Goal: Navigation & Orientation: Find specific page/section

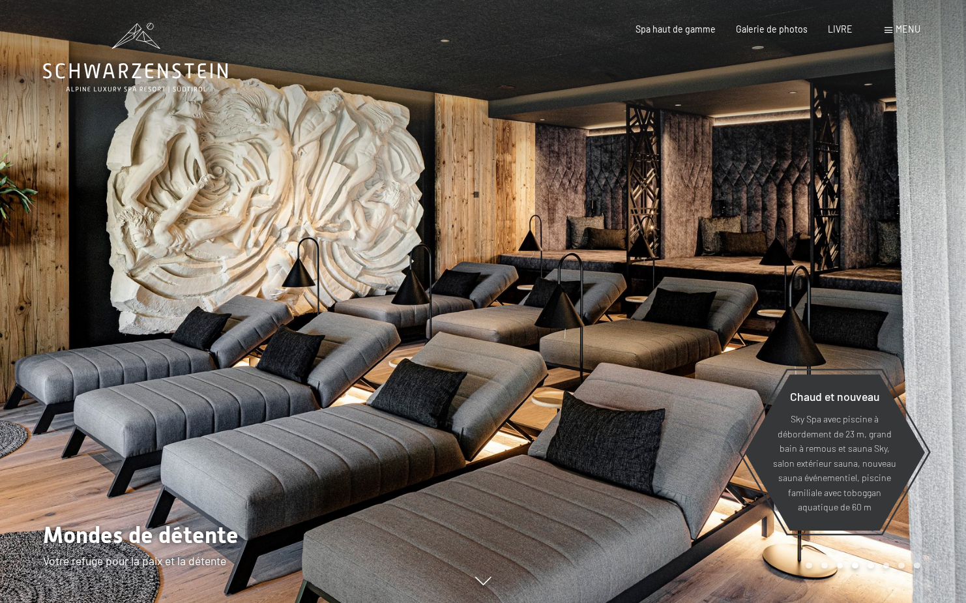
click at [894, 28] on div "menu" at bounding box center [903, 29] width 36 height 13
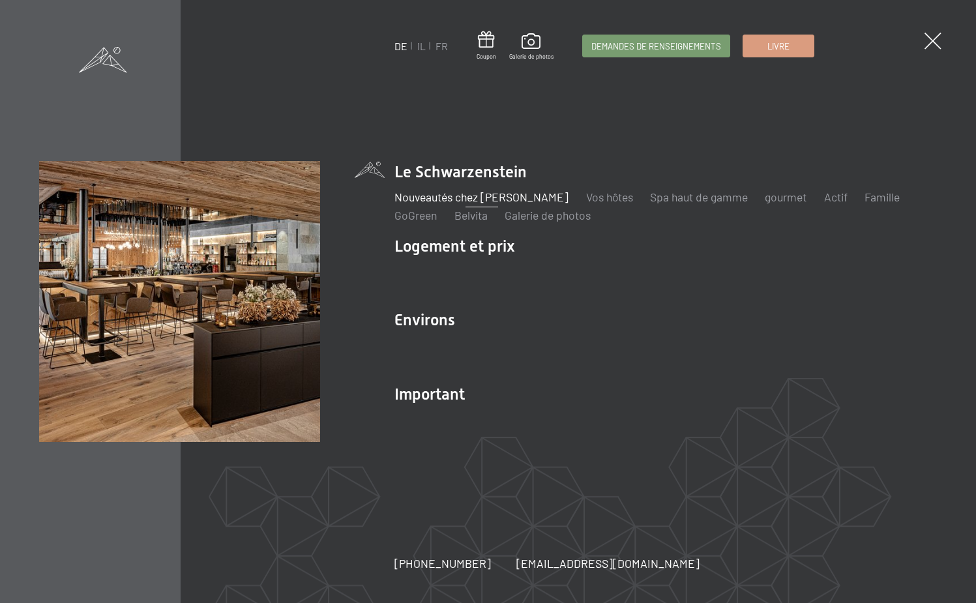
click at [440, 198] on font "Nouveautés chez [PERSON_NAME]" at bounding box center [481, 197] width 174 height 14
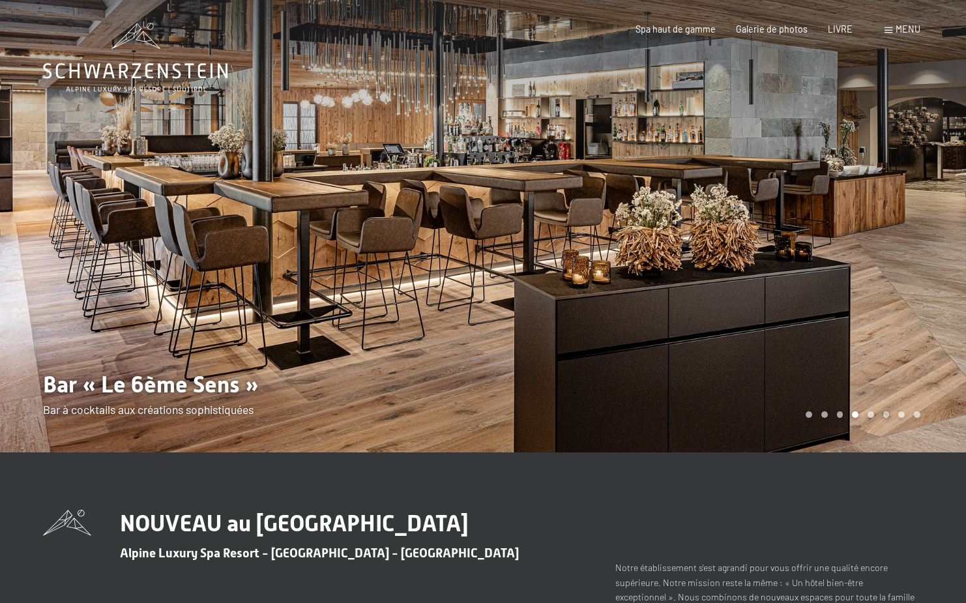
click at [808, 413] on div "Carousel Page 1" at bounding box center [809, 414] width 7 height 7
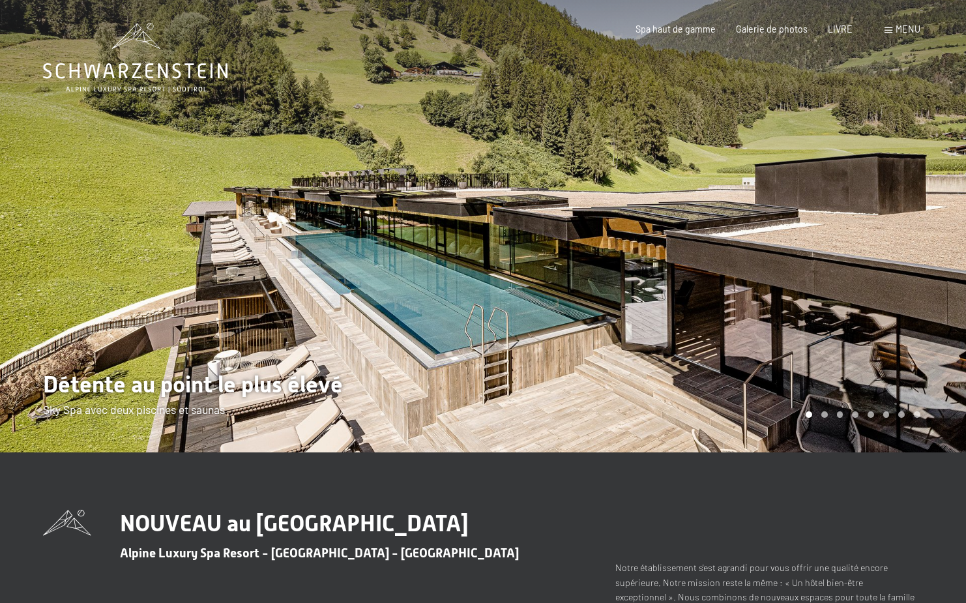
click at [825, 415] on div "Carousel Page 2" at bounding box center [824, 414] width 7 height 7
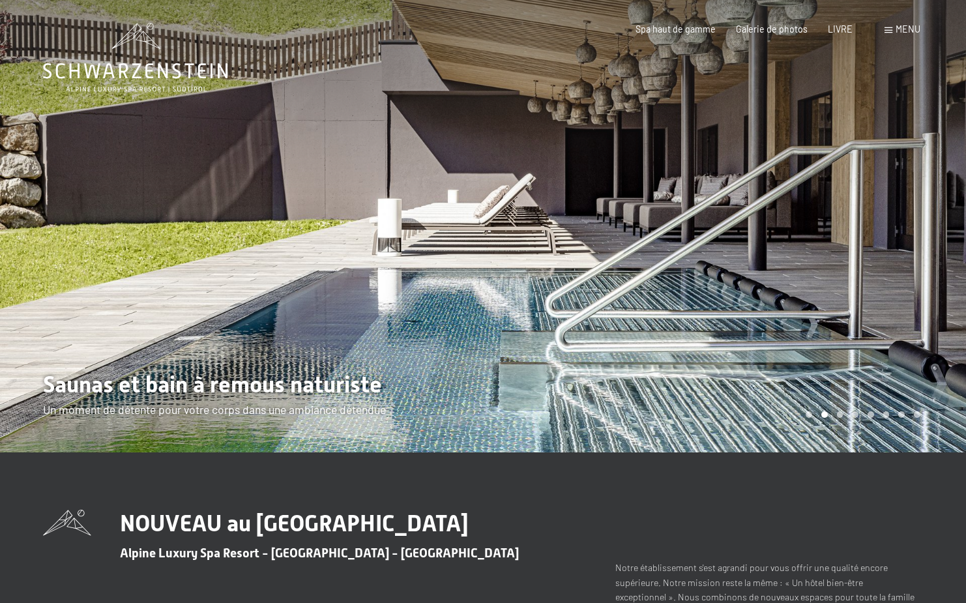
click at [842, 417] on div "Carousel Page 3" at bounding box center [840, 414] width 7 height 7
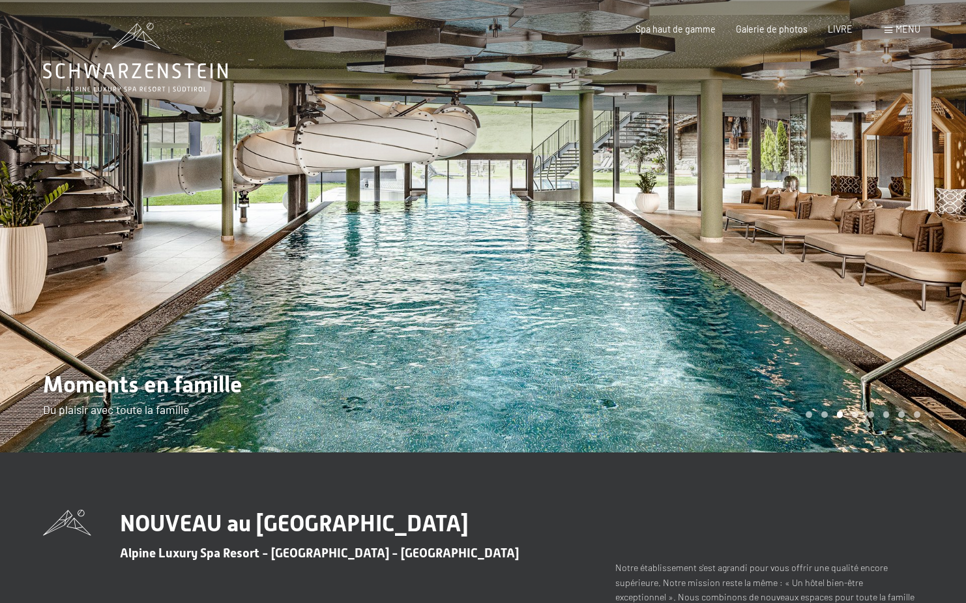
click at [861, 422] on div at bounding box center [724, 226] width 483 height 452
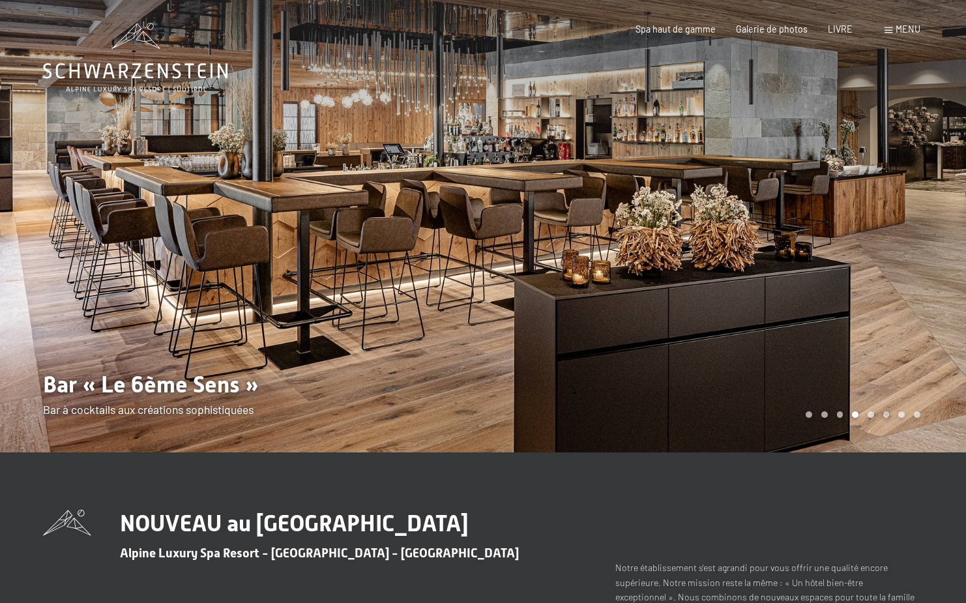
click at [866, 422] on div at bounding box center [724, 226] width 483 height 452
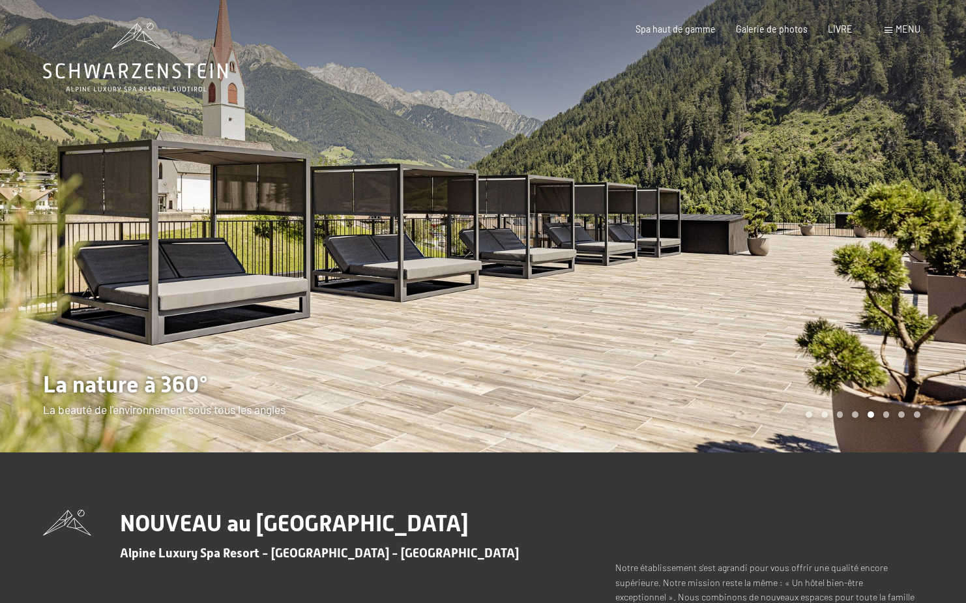
click at [889, 421] on div at bounding box center [724, 226] width 483 height 452
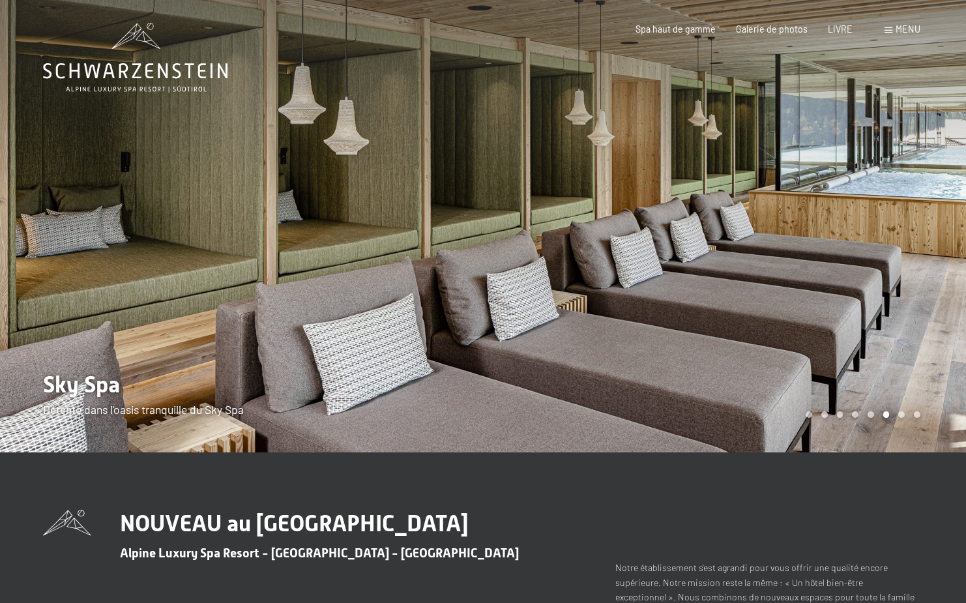
click at [902, 419] on div at bounding box center [724, 226] width 483 height 452
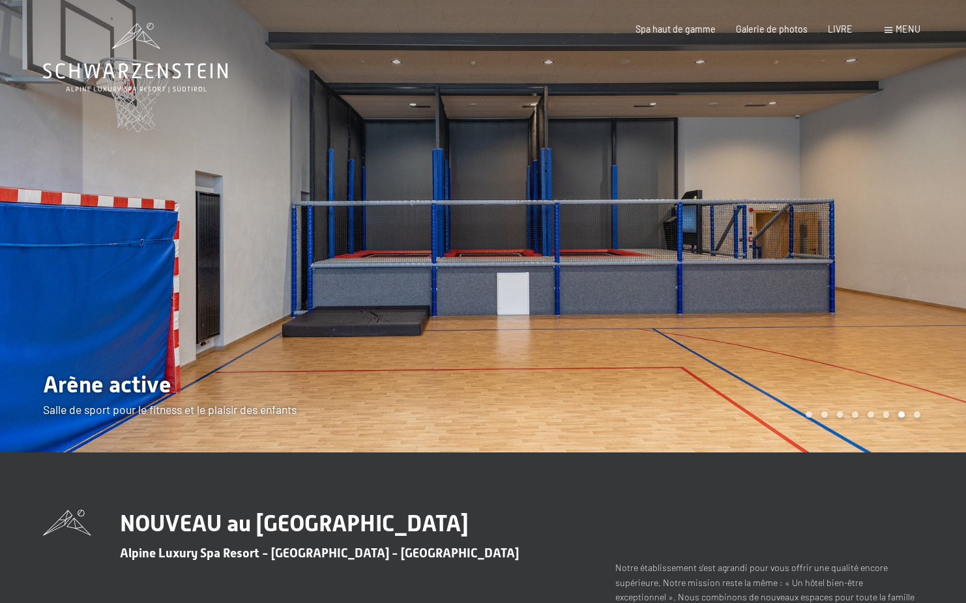
click at [926, 417] on div at bounding box center [724, 226] width 483 height 452
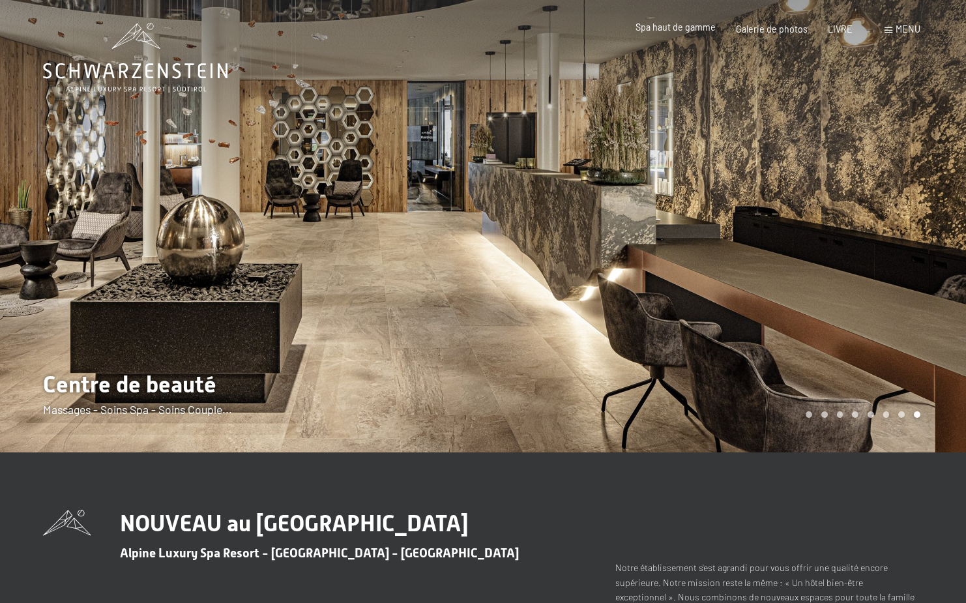
click at [677, 25] on font "Spa haut de gamme" at bounding box center [676, 27] width 80 height 11
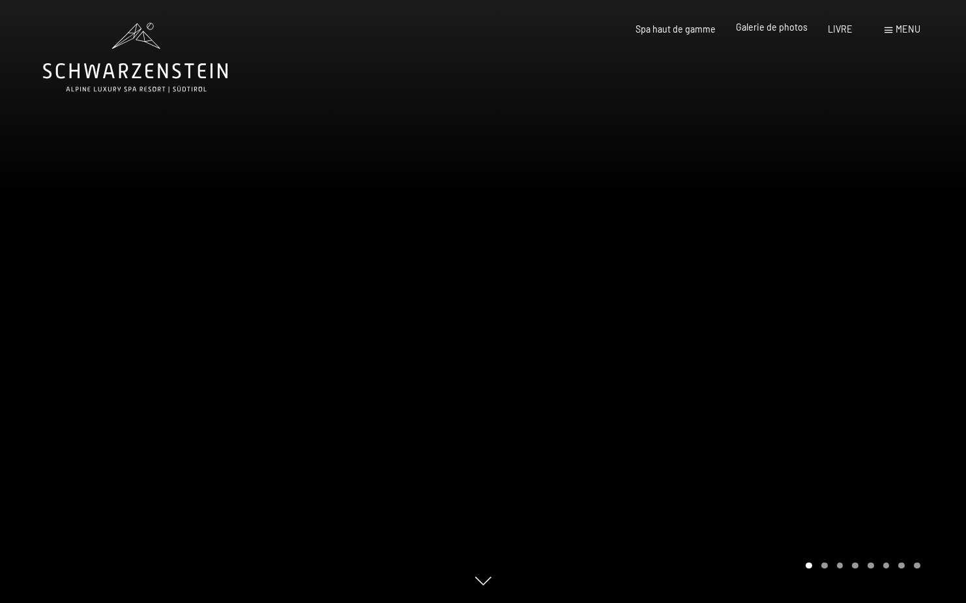
click at [778, 35] on div "Spa haut de gamme Galerie de photos LIVRE" at bounding box center [734, 29] width 278 height 13
click at [775, 30] on font "Galerie de photos" at bounding box center [772, 27] width 72 height 11
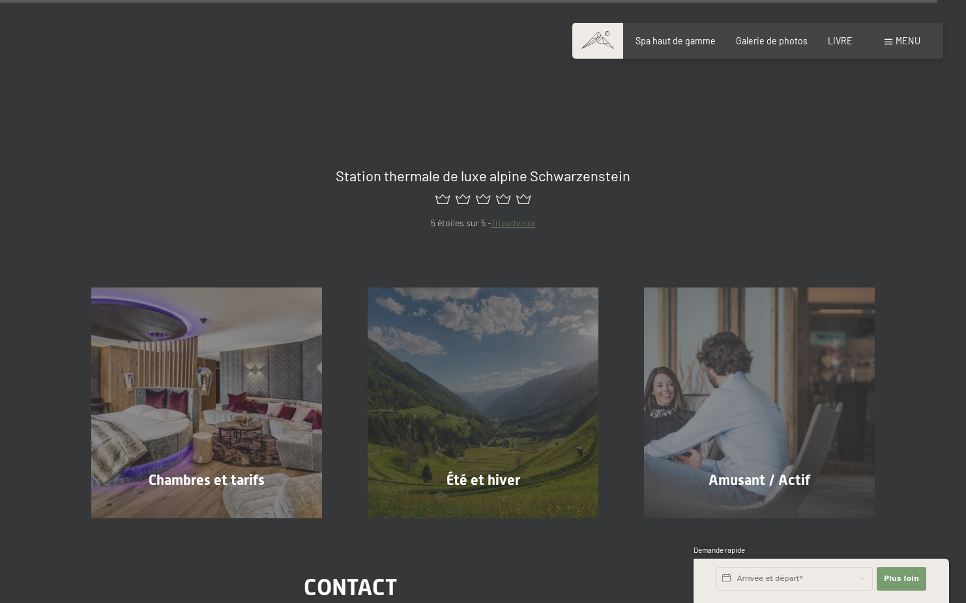
scroll to position [13559, 0]
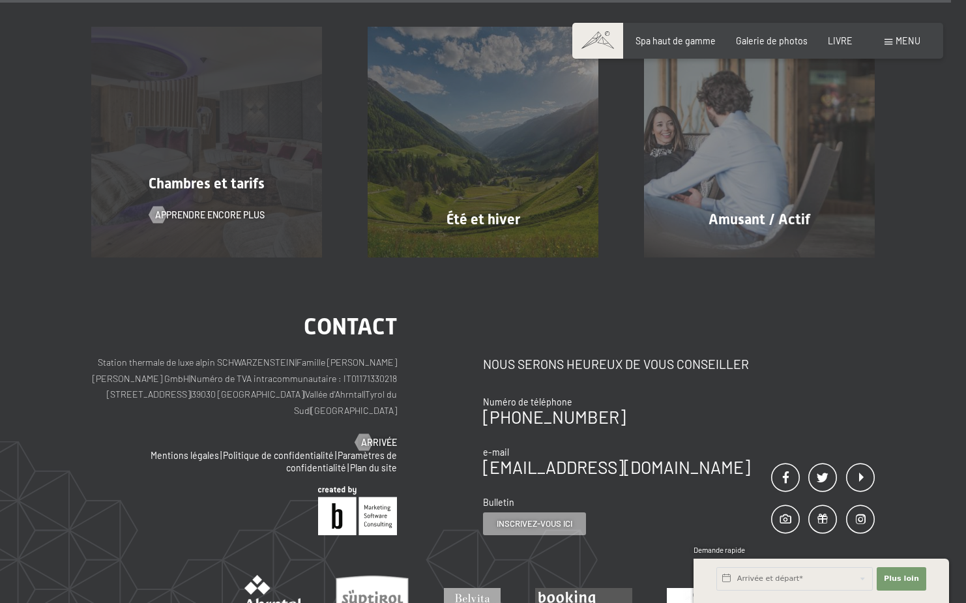
click at [177, 175] on font "Chambres et tarifs" at bounding box center [207, 183] width 116 height 16
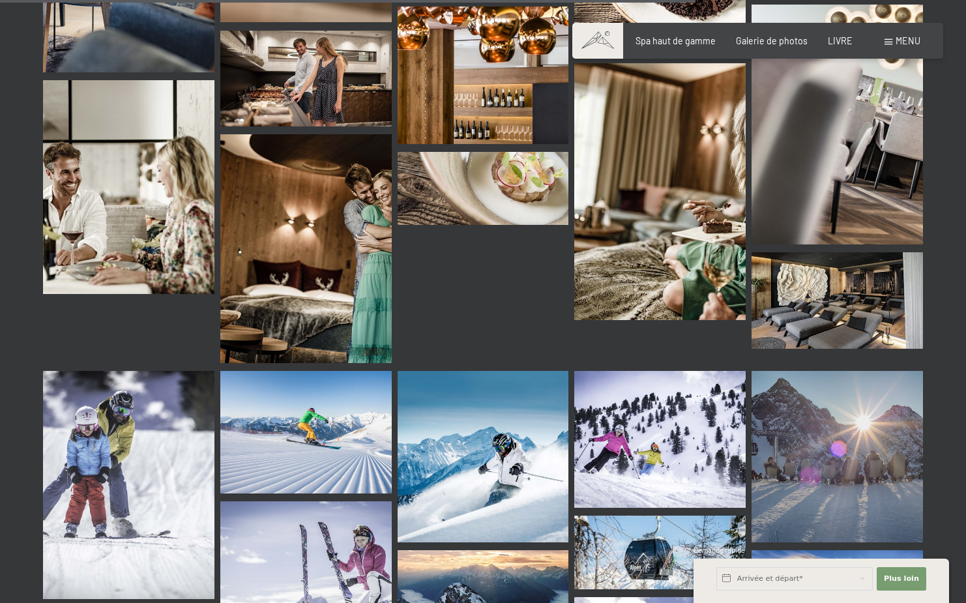
scroll to position [9525, 0]
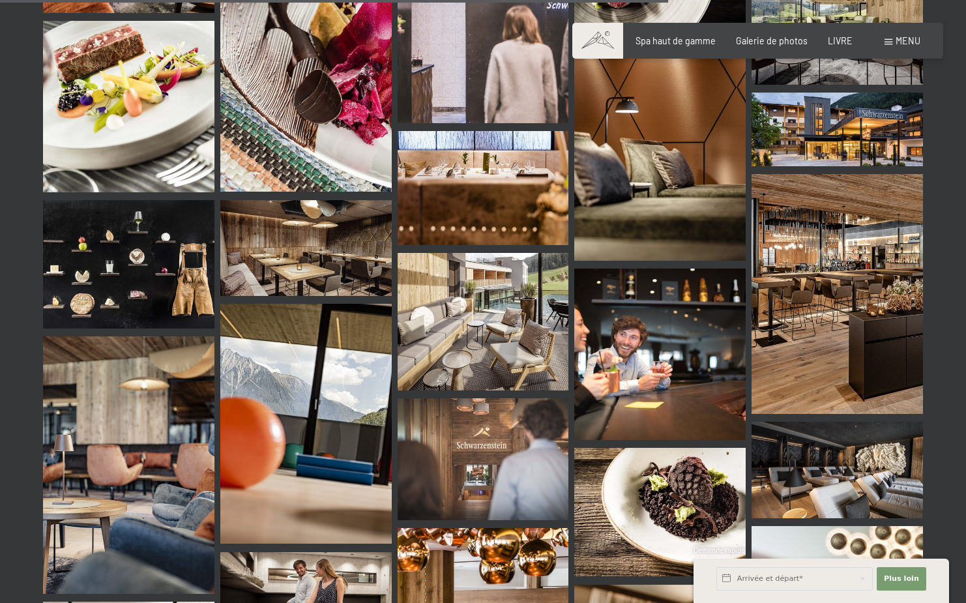
click at [892, 42] on span at bounding box center [889, 42] width 8 height 6
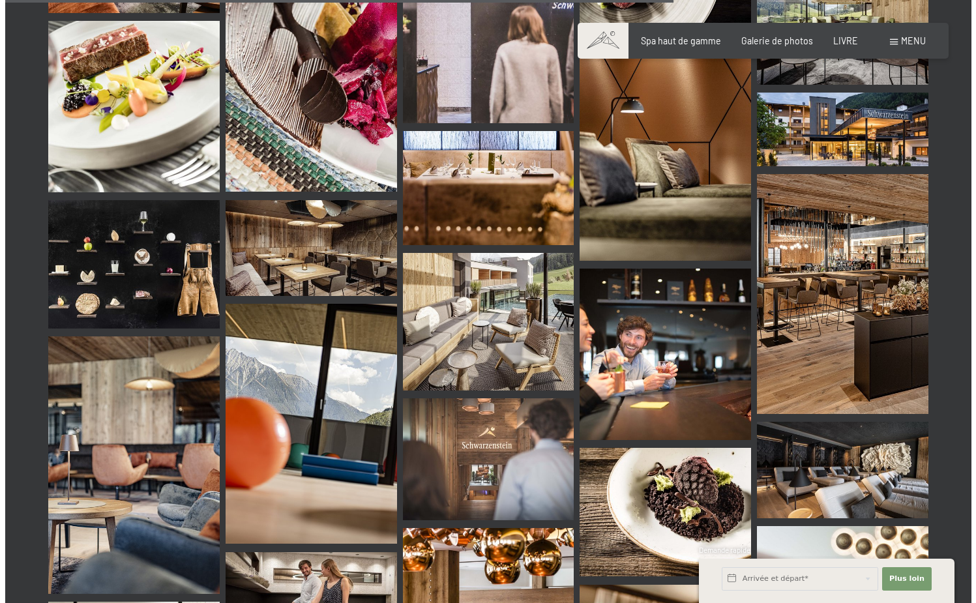
scroll to position [9624, 0]
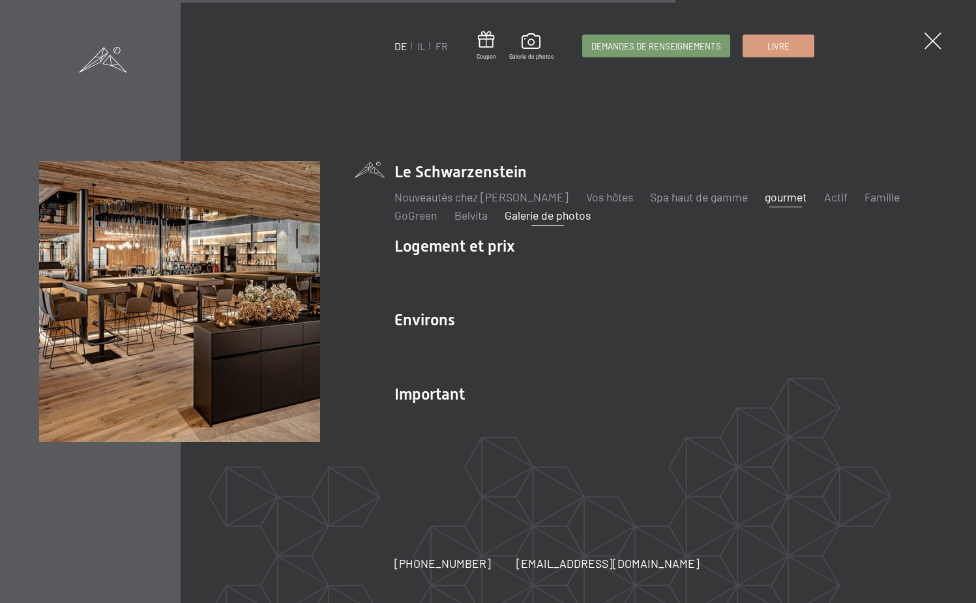
click at [782, 195] on font "gourmet" at bounding box center [786, 197] width 42 height 14
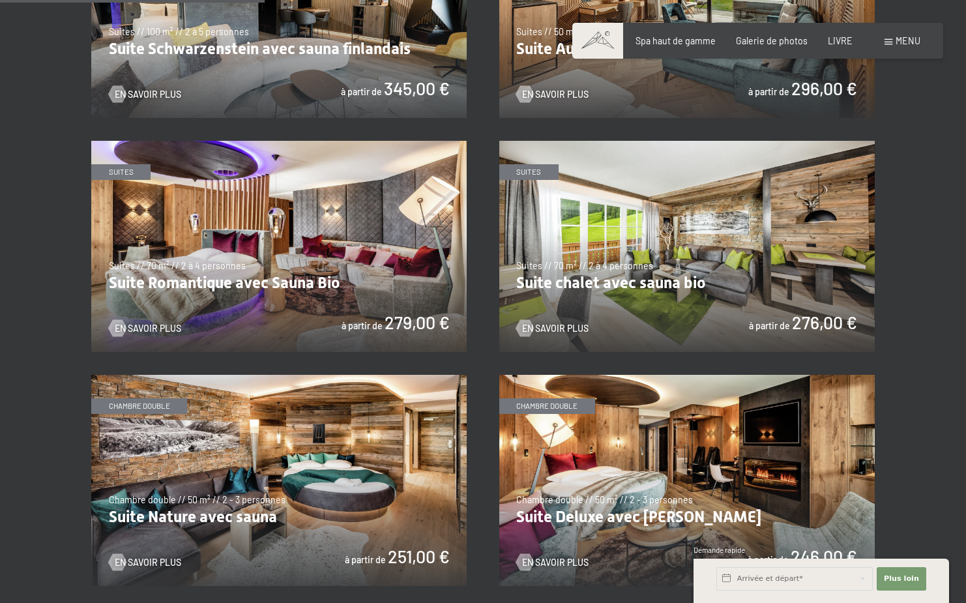
scroll to position [978, 0]
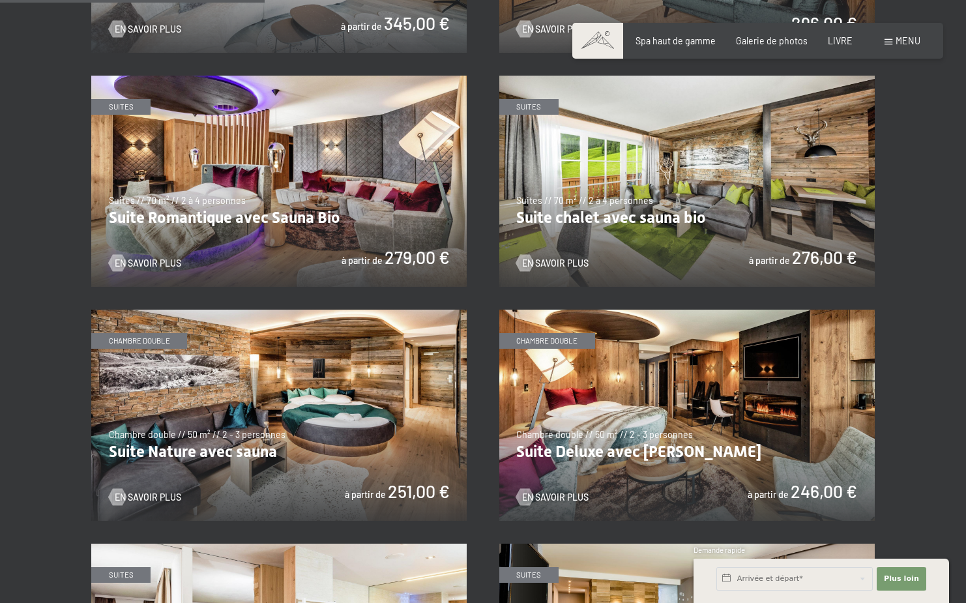
click at [591, 409] on img at bounding box center [686, 415] width 375 height 211
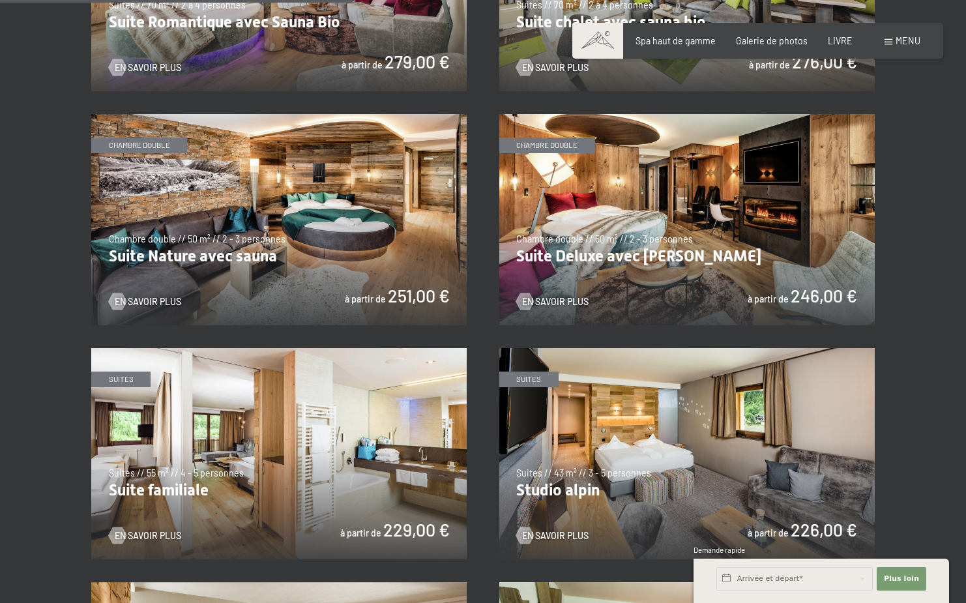
scroll to position [1304, 0]
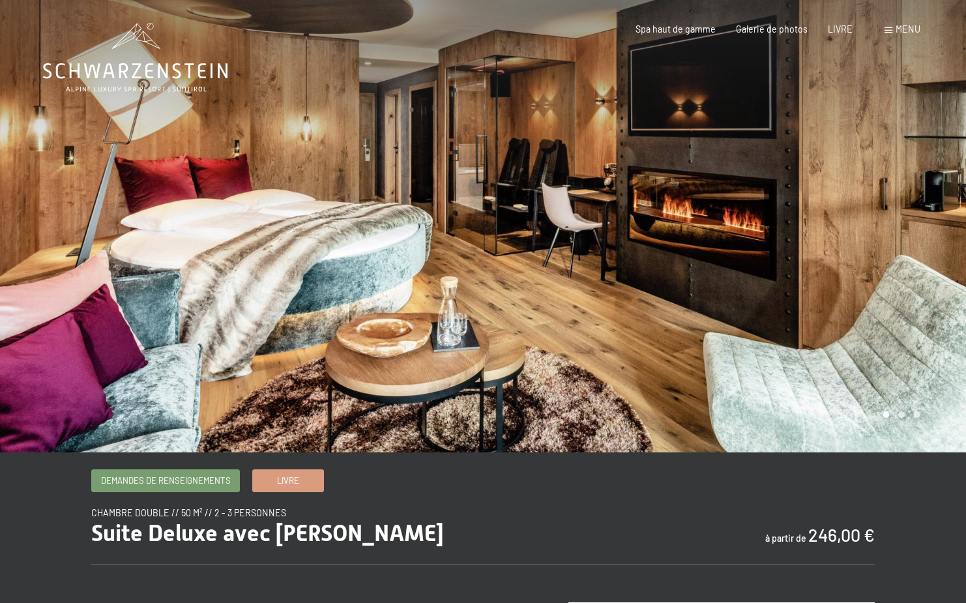
click at [654, 329] on div at bounding box center [724, 226] width 483 height 452
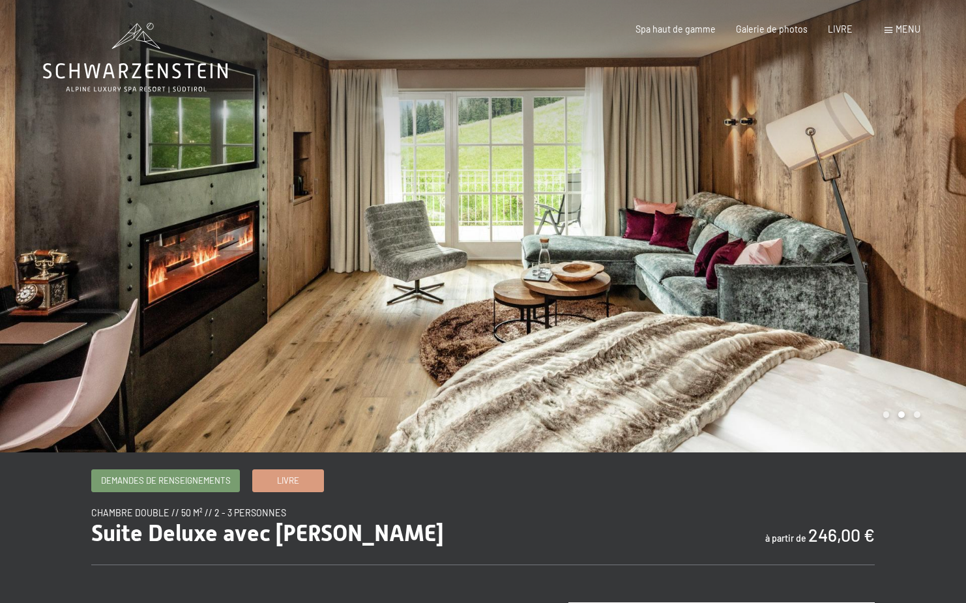
click at [651, 329] on div at bounding box center [724, 226] width 483 height 452
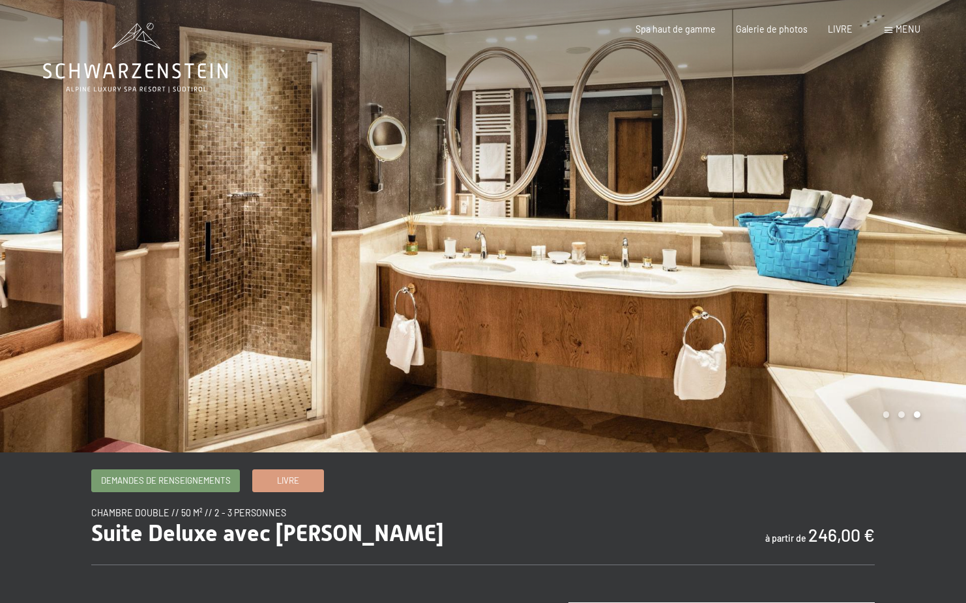
click at [651, 329] on div at bounding box center [724, 226] width 483 height 452
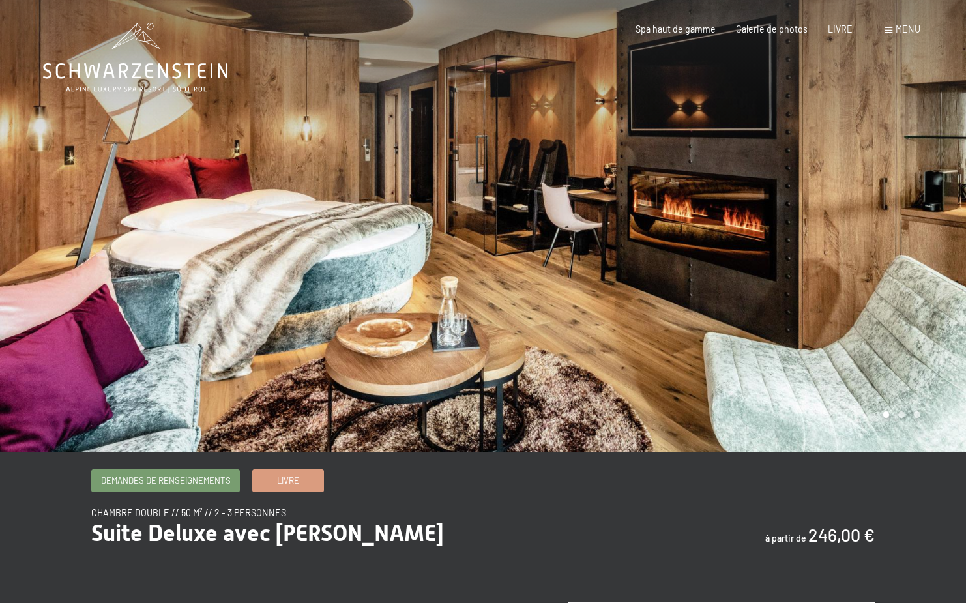
click at [651, 329] on div at bounding box center [724, 226] width 483 height 452
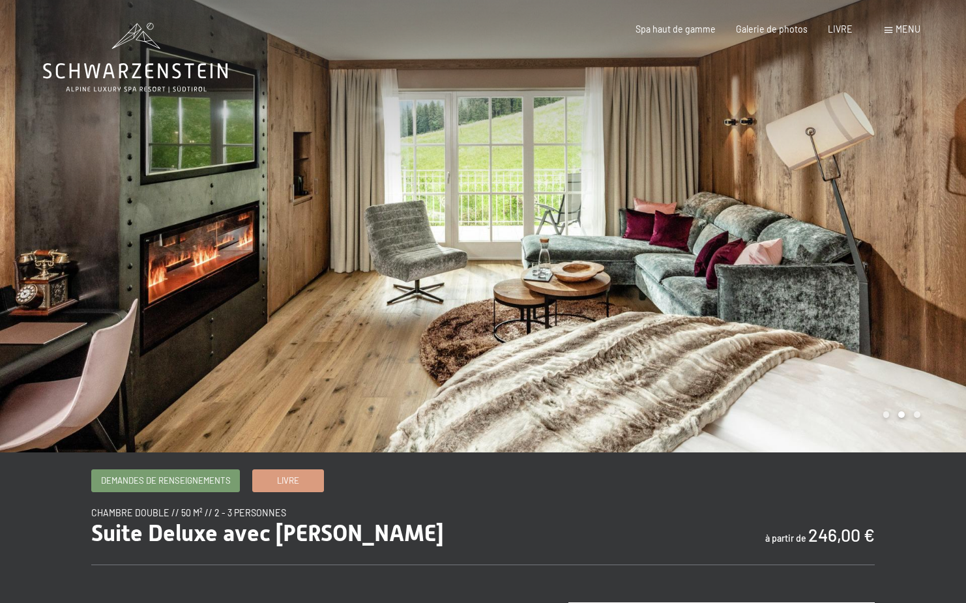
click at [651, 329] on div at bounding box center [724, 226] width 483 height 452
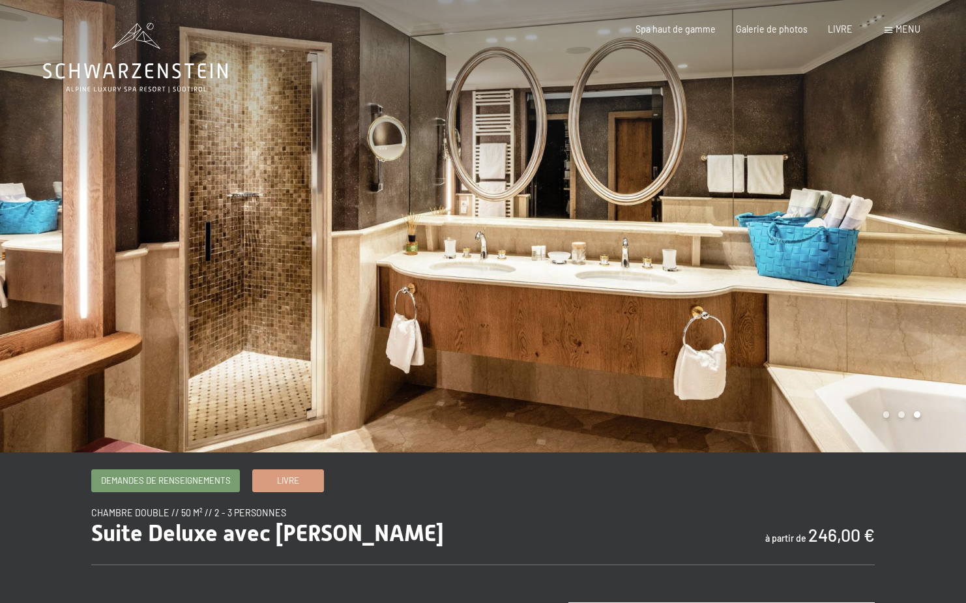
click at [651, 329] on div at bounding box center [724, 226] width 483 height 452
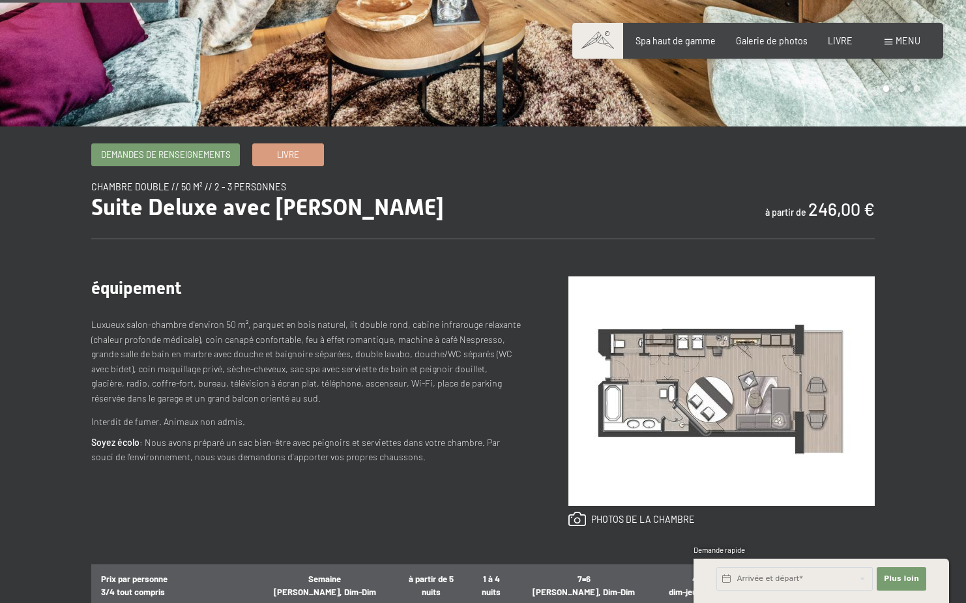
scroll to position [456, 0]
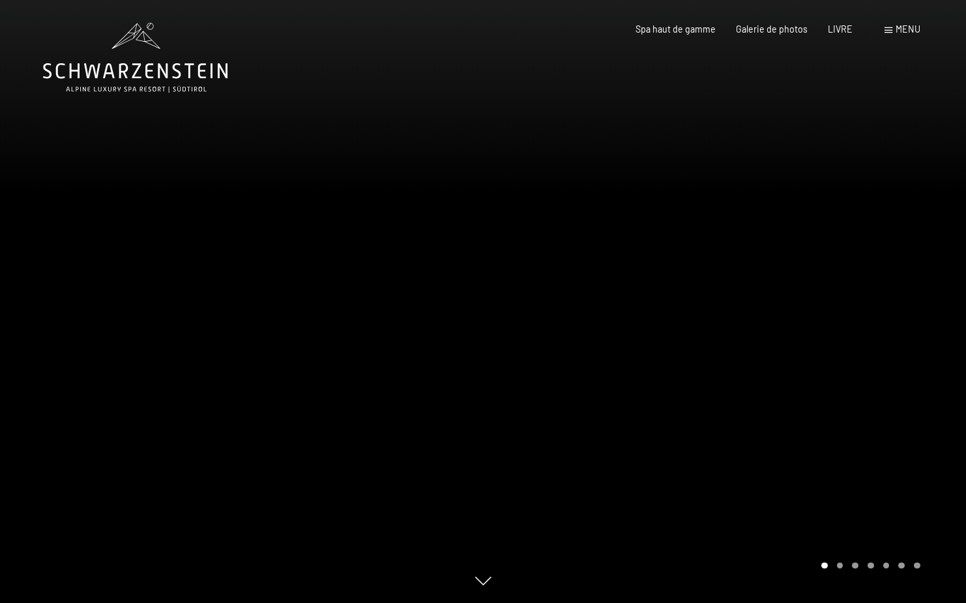
click at [844, 565] on div "Pagination du carrousel" at bounding box center [869, 566] width 104 height 7
click at [838, 566] on div "Carrousel Page 2" at bounding box center [840, 566] width 7 height 7
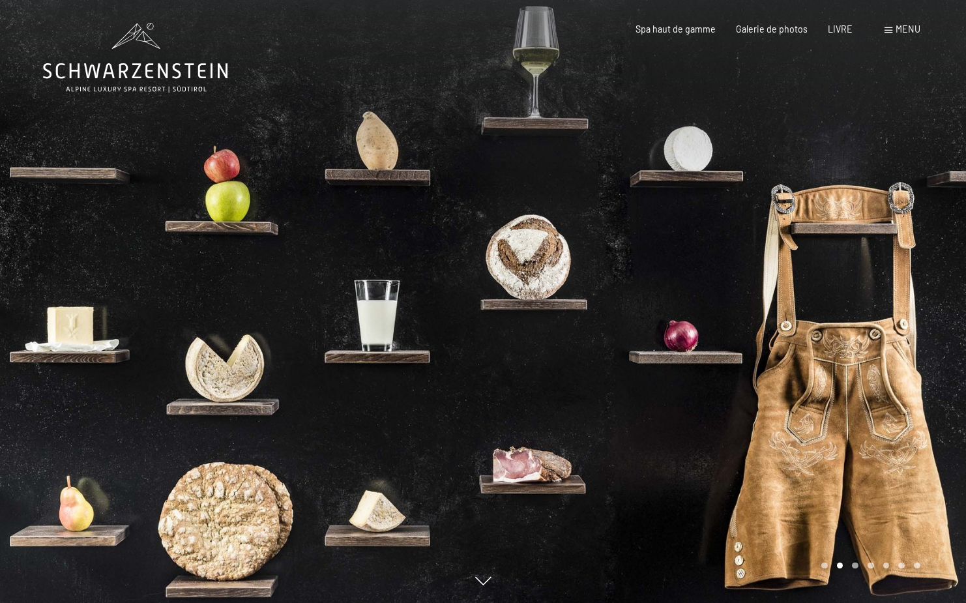
click at [853, 566] on div "Carrousel Page 3" at bounding box center [855, 566] width 7 height 7
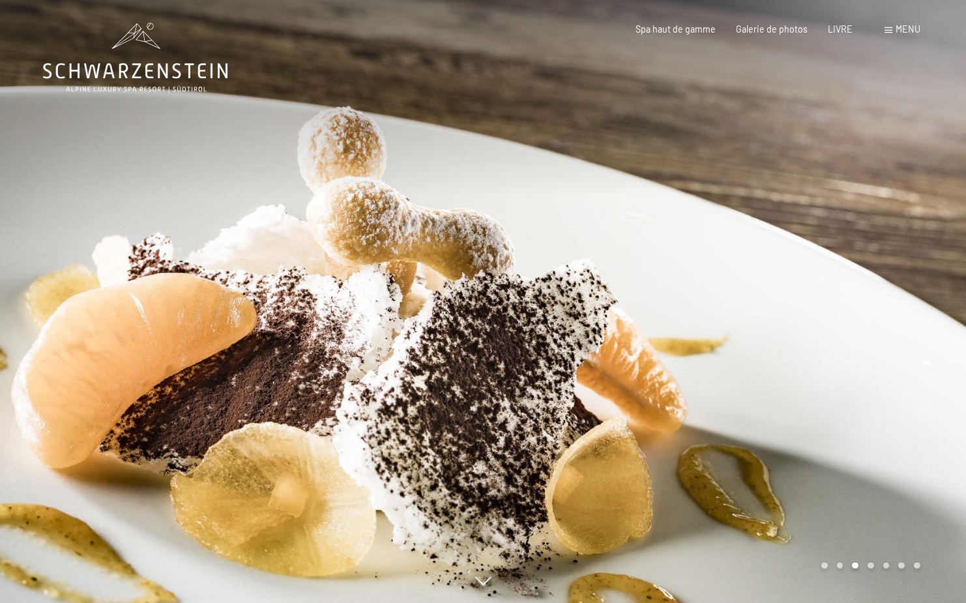
click at [868, 566] on div "Carrousel Page 4" at bounding box center [871, 566] width 7 height 7
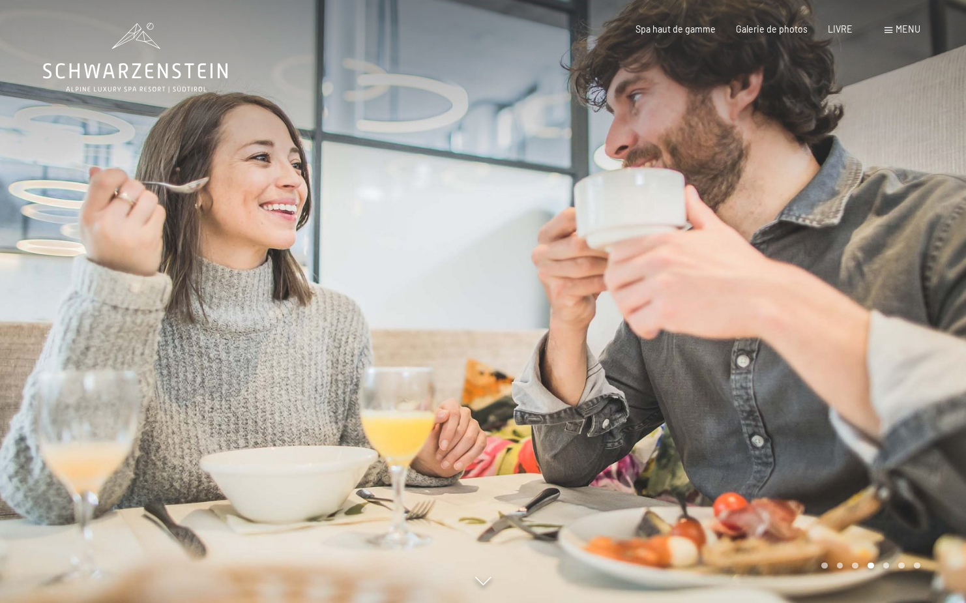
click at [887, 566] on div "Carrousel Page 5" at bounding box center [886, 566] width 7 height 7
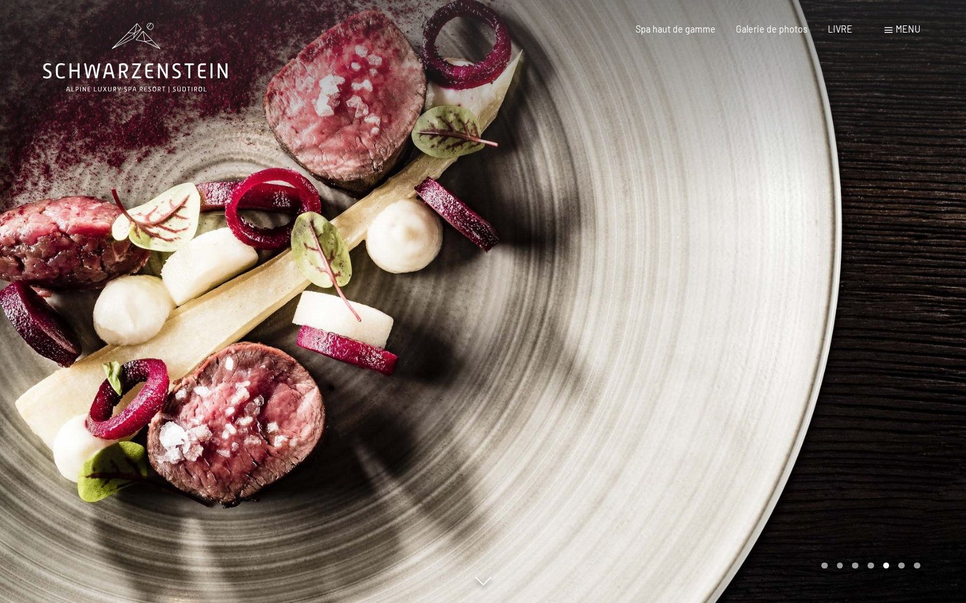
click at [904, 566] on div "Carrousel Page 6" at bounding box center [901, 566] width 7 height 7
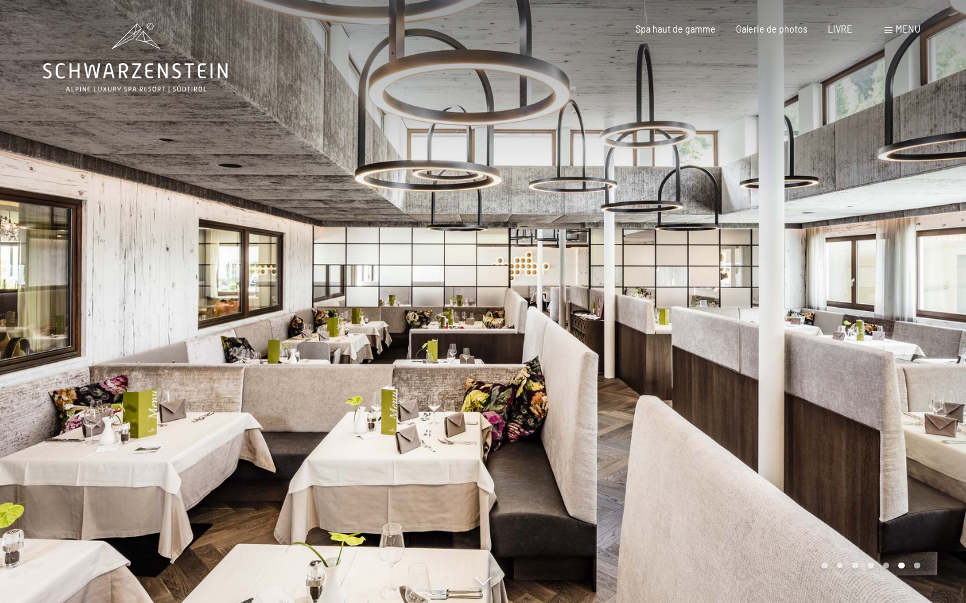
click at [917, 566] on div "Carrousel Page 7" at bounding box center [917, 566] width 7 height 7
